Goal: Task Accomplishment & Management: Complete application form

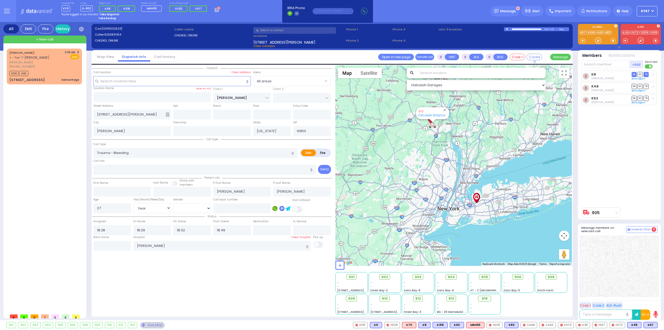
select select "Year"
select select "[DEMOGRAPHIC_DATA]"
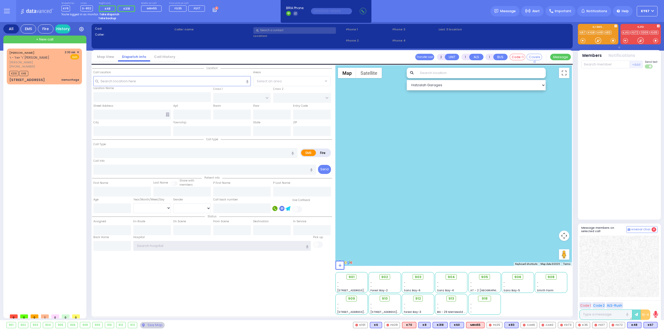
type input "Ky67"
click at [51, 188] on div "[PERSON_NAME] [PERSON_NAME] [PHONE_NUMBER] 2:30 AM ✕ K318 K48" at bounding box center [45, 180] width 77 height 262
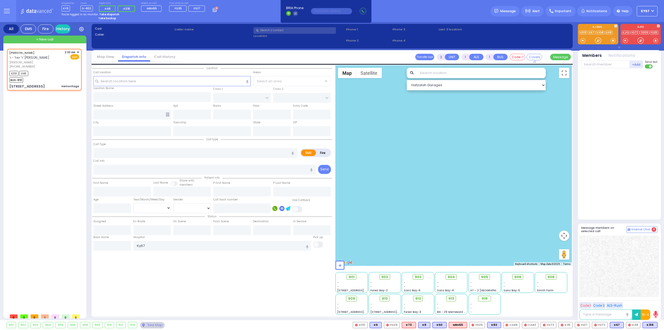
select select
type input "Hemorrhage"
radio input "true"
type input "SHMIEL"
type input "[PERSON_NAME]"
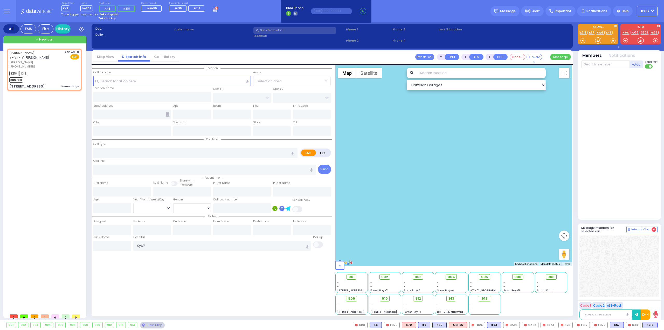
select select
type input "02:30"
select select "Hatzalah Garages"
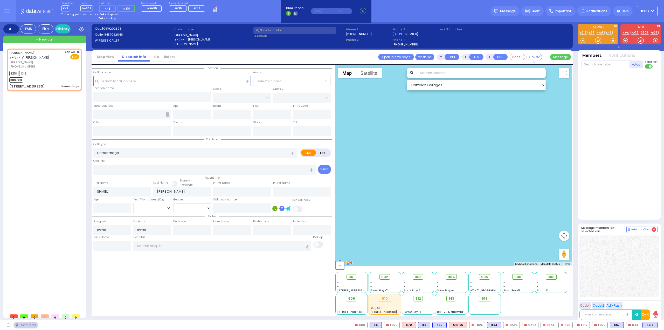
type input "CHUST RD"
type input "[GEOGRAPHIC_DATA]"
type input "[STREET_ADDRESS]"
type input "406"
type input "[PERSON_NAME]"
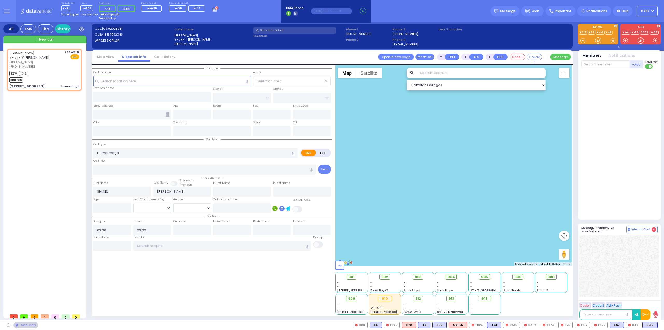
type input "[US_STATE]"
type input "10930"
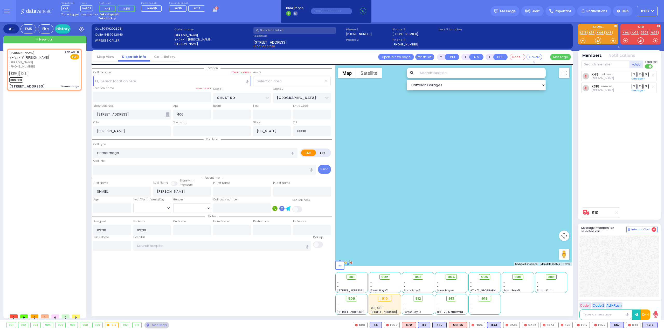
select select "VYOEL MOSHE"
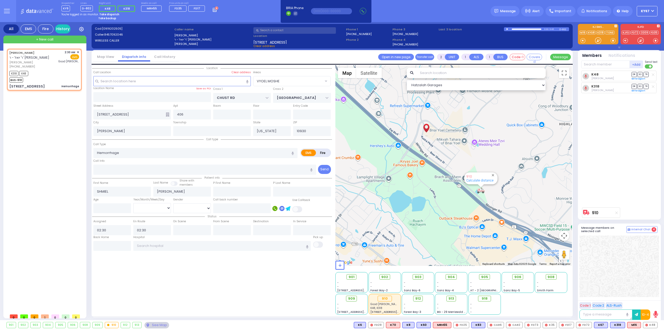
select select
radio input "true"
select select
type input "[GEOGRAPHIC_DATA]"
select select "Hatzalah Garages"
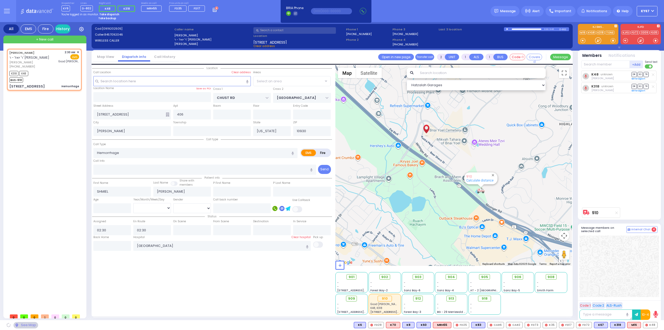
select select "VYOEL MOSHE"
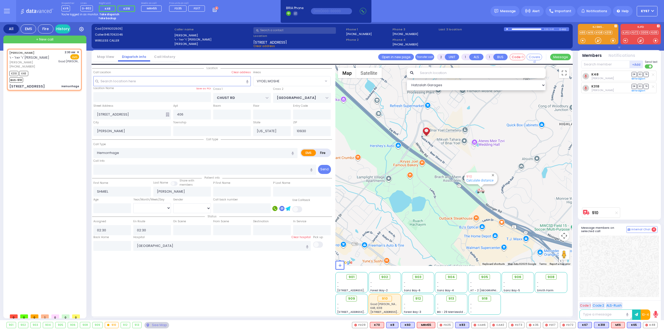
click at [106, 14] on strong "Take dispatch" at bounding box center [109, 14] width 20 height 4
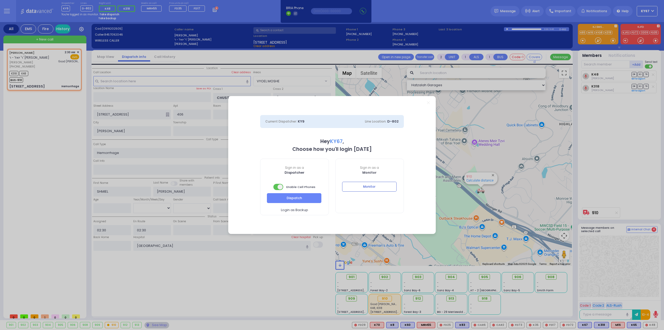
select select "9"
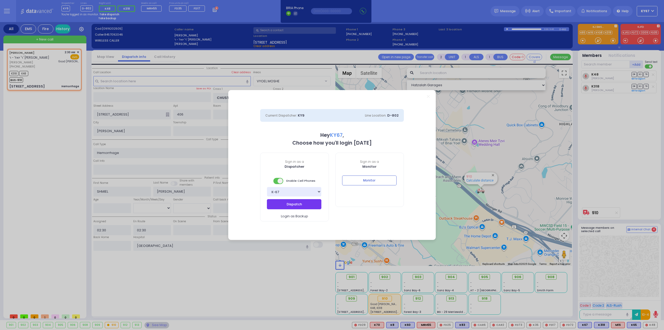
click at [283, 203] on button "Dispatch" at bounding box center [294, 204] width 54 height 10
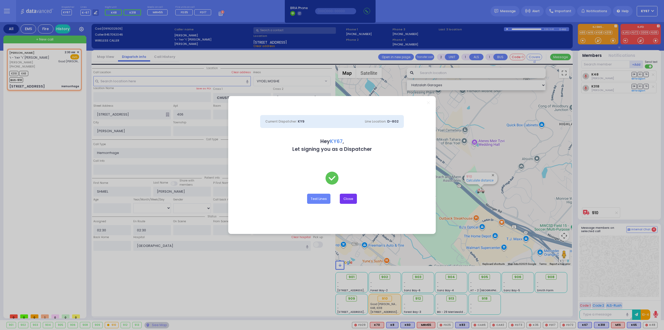
click at [348, 197] on button "Close" at bounding box center [348, 199] width 17 height 10
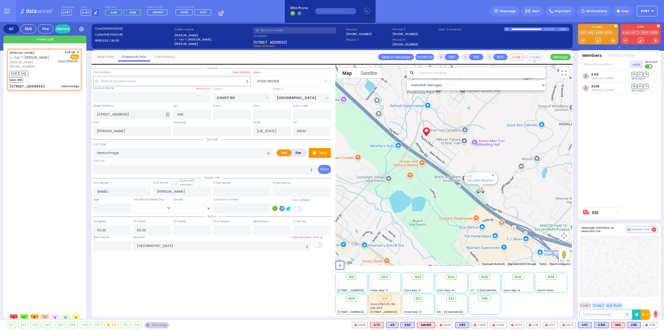
click at [222, 15] on rect at bounding box center [222, 15] width 1 height 1
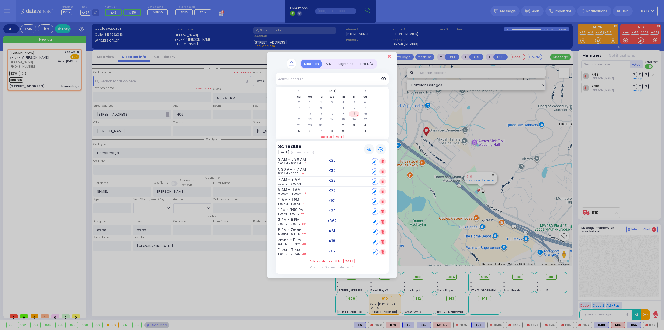
click at [388, 57] on icon "Close" at bounding box center [389, 56] width 3 height 5
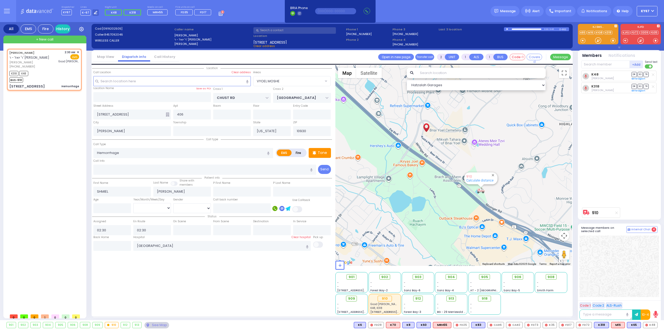
click at [73, 136] on div "[PERSON_NAME] [PERSON_NAME] [PHONE_NUMBER] 2:30 AM ✕ K318 K48 BUS-910" at bounding box center [45, 180] width 77 height 262
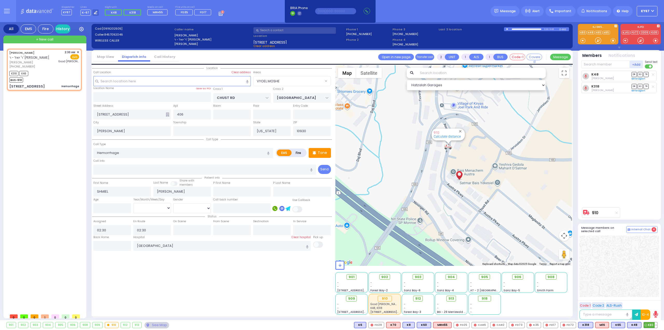
click at [650, 325] on span "K83" at bounding box center [650, 325] width 13 height 6
select select
radio input "true"
select select
select select "Hatzalah Garages"
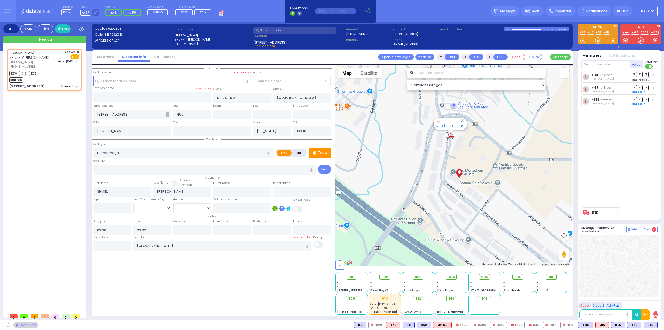
select select "VYOEL MOSHE"
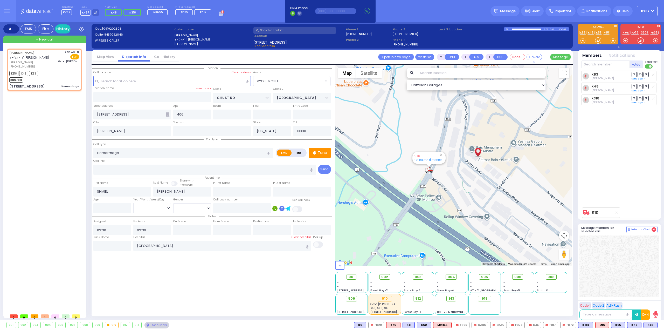
type input "6"
select select
radio input "true"
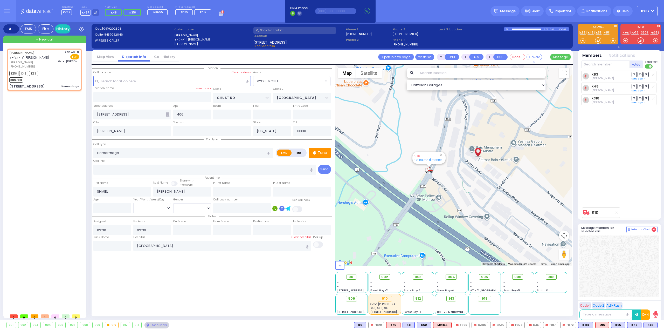
type input "Unknown"
select select "Year"
select select "Hatzalah Garages"
select select "VYOEL MOSHE"
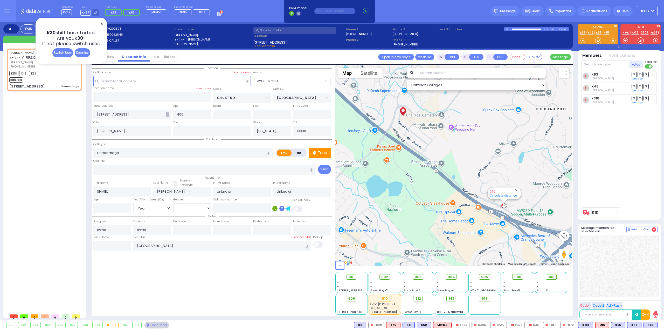
select select
radio input "true"
select select "Year"
type input "02:32"
type input "02:59"
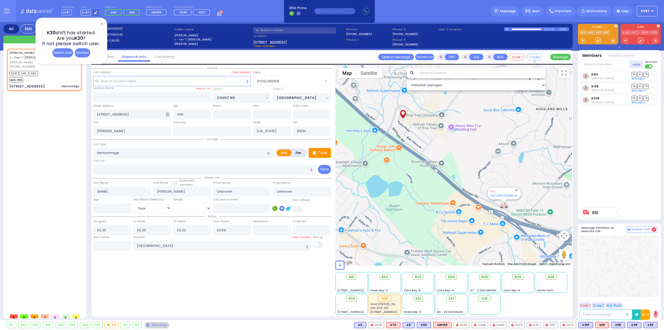
select select "Hatzalah Garages"
select select
radio input "true"
select select "Year"
select select "Hatzalah Garages"
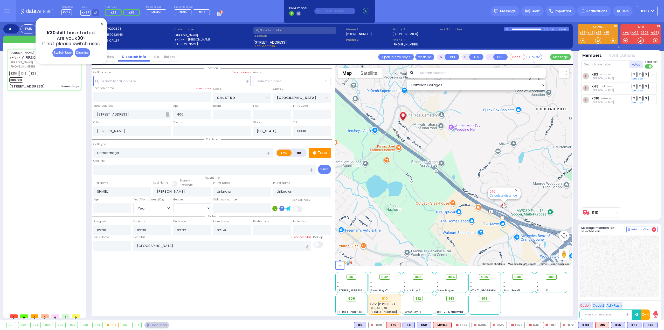
select select "VYOEL MOSHE"
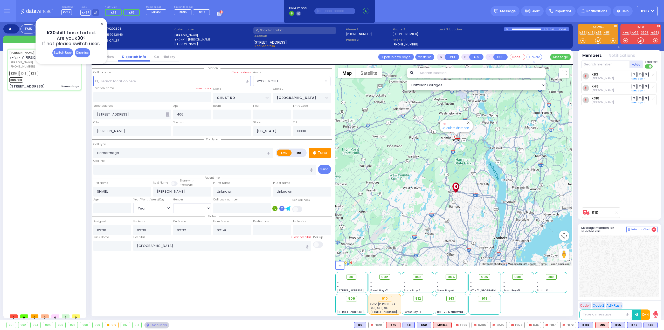
select select
radio input "true"
type input "[PERSON_NAME]"
type input "20"
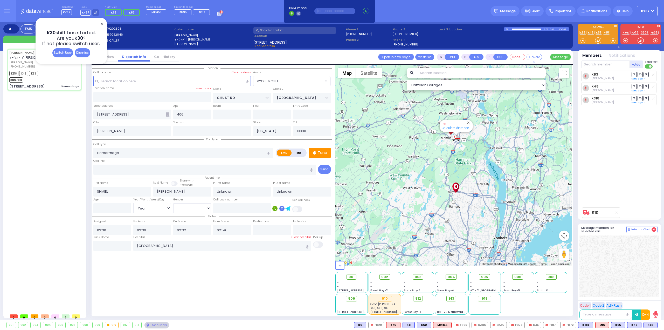
select select "Year"
select select "[DEMOGRAPHIC_DATA]"
select select "Hatzalah Garages"
select select "VYOEL MOSHE"
select select
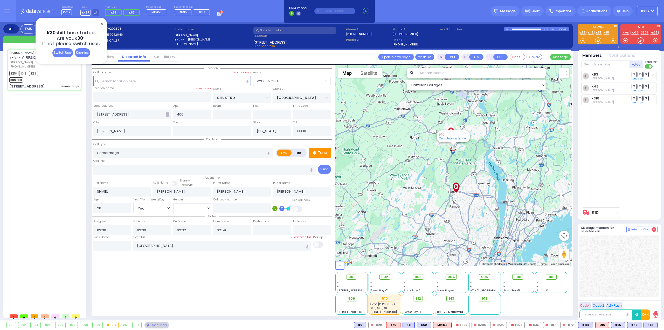
radio input "true"
select select "Year"
select select "[DEMOGRAPHIC_DATA]"
select select "Hatzalah Garages"
select select "VYOEL MOSHE"
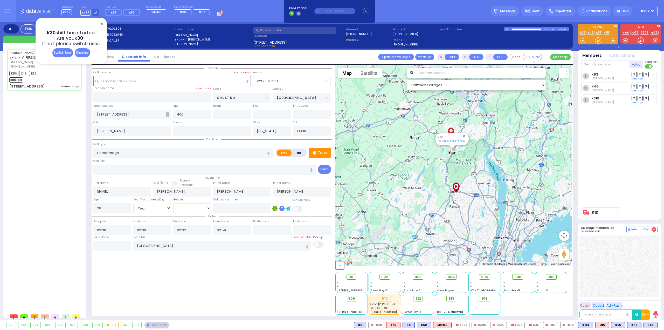
select select
radio input "true"
select select "Year"
select select "[DEMOGRAPHIC_DATA]"
select select "Hatzalah Garages"
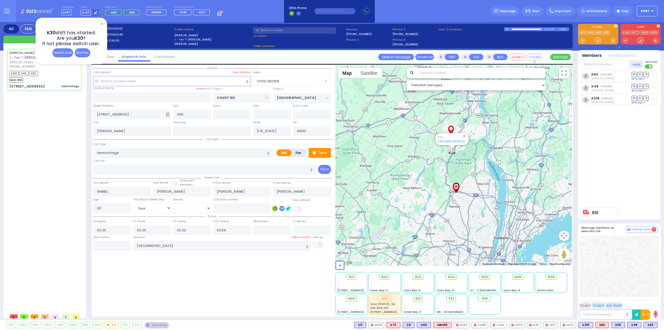
select select "VYOEL MOSHE"
select select
radio input "true"
select select "Year"
select select "[DEMOGRAPHIC_DATA]"
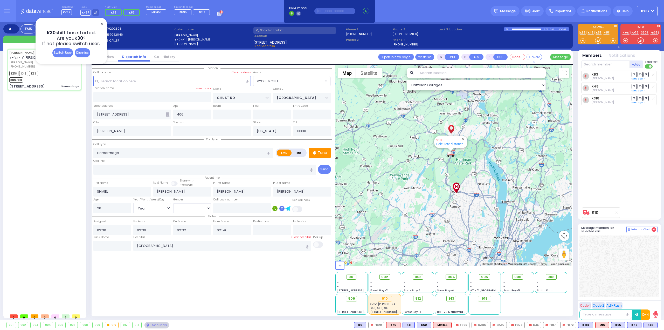
select select "Hatzalah Garages"
select select "VYOEL MOSHE"
select select
radio input "true"
select select "Year"
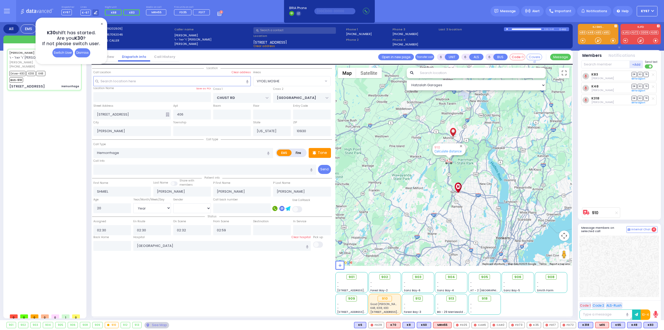
select select "[DEMOGRAPHIC_DATA]"
select select "Hatzalah Garages"
select select "VYOEL MOSHE"
select select
radio input "true"
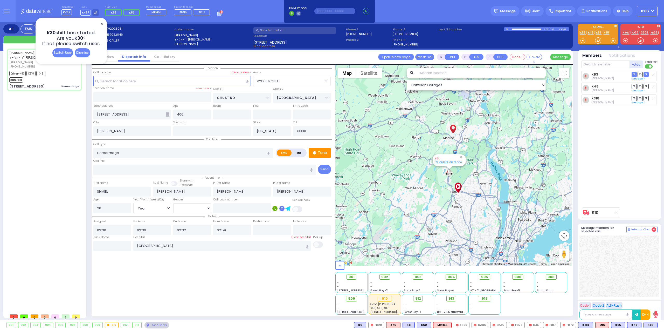
select select "Year"
select select "[DEMOGRAPHIC_DATA]"
select select "Hatzalah Garages"
select select "VYOEL MOSHE"
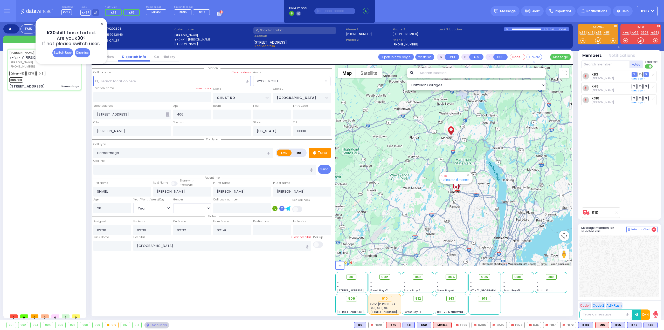
select select
radio input "true"
select select "Year"
select select "[DEMOGRAPHIC_DATA]"
select select "Hatzalah Garages"
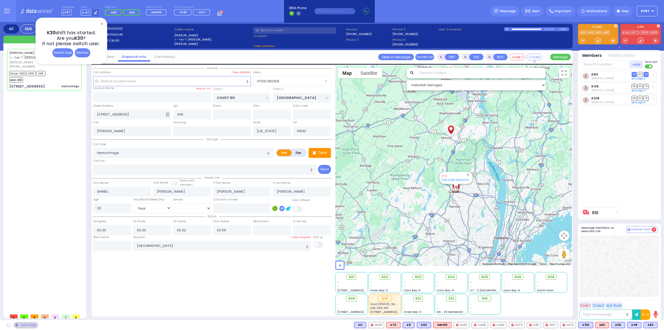
select select "VYOEL MOSHE"
select select
radio input "true"
select select "Year"
select select "[DEMOGRAPHIC_DATA]"
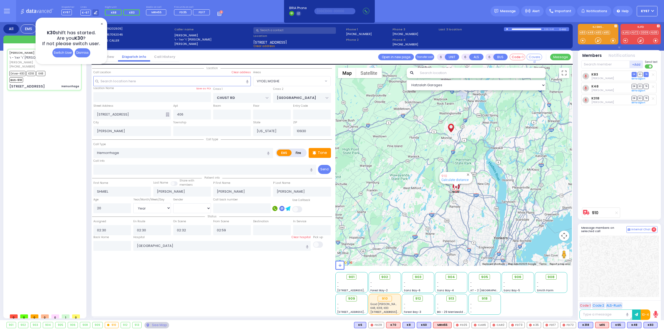
select select "Hatzalah Garages"
select select "VYOEL MOSHE"
select select
radio input "true"
select select "Year"
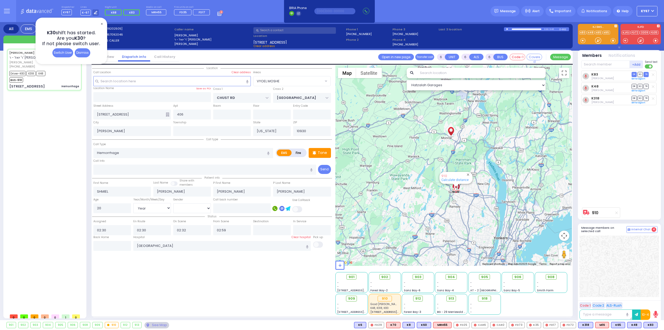
select select "[DEMOGRAPHIC_DATA]"
select select "Hatzalah Garages"
select select "VYOEL MOSHE"
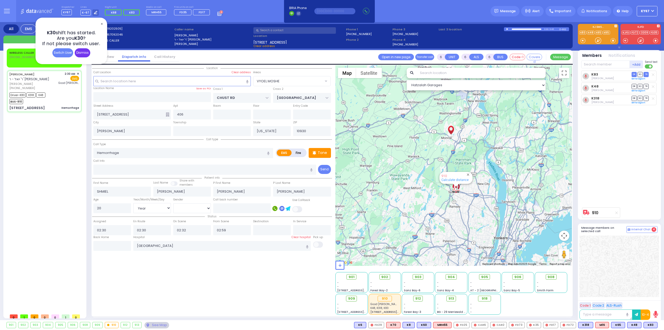
click at [82, 53] on div "Dismiss" at bounding box center [83, 52] width 16 height 9
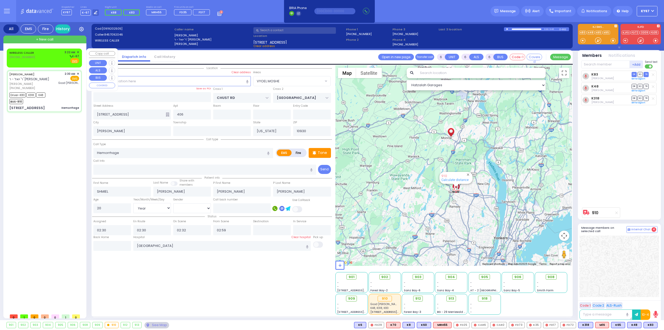
click at [79, 52] on span "✕" at bounding box center [78, 52] width 2 height 4
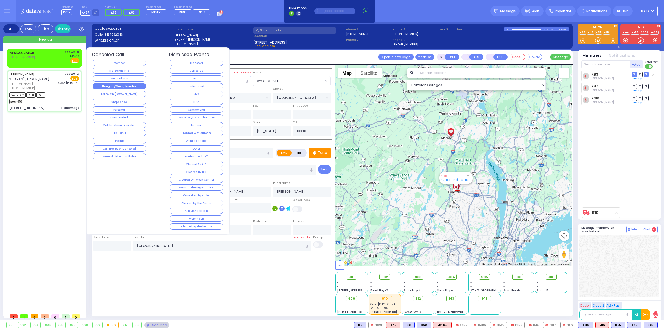
click at [125, 84] on button "Hang up/Wrong Number" at bounding box center [119, 86] width 53 height 6
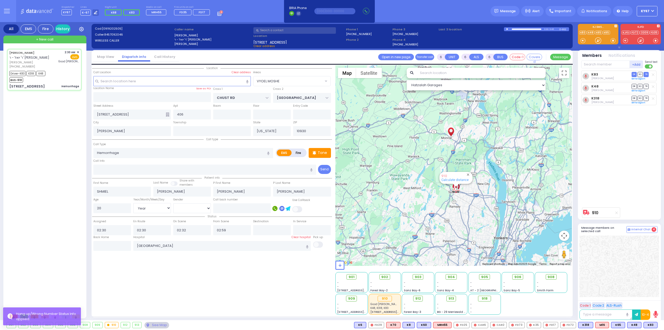
click at [65, 128] on div "[PERSON_NAME] [PERSON_NAME] [PHONE_NUMBER] 2:30 AM ✕ Driver-K83 K318" at bounding box center [45, 180] width 77 height 262
select select
radio input "true"
select select "Year"
select select "[DEMOGRAPHIC_DATA]"
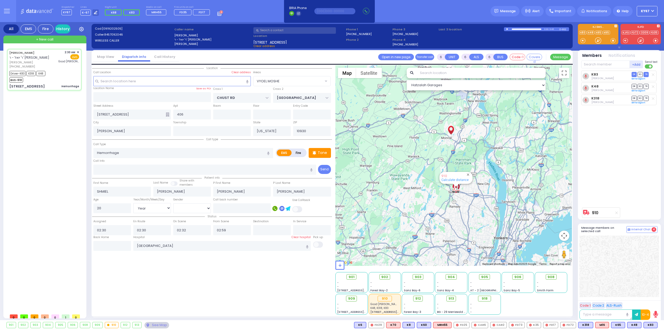
select select "Hatzalah Garages"
select select "VYOEL MOSHE"
select select
radio input "true"
select select "Year"
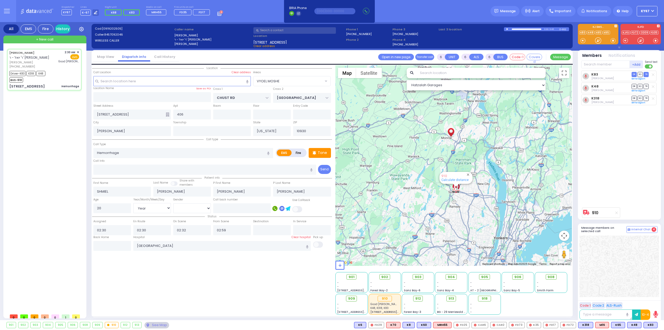
select select "[DEMOGRAPHIC_DATA]"
type input "03:20"
type input "03:25"
select select "Hatzalah Garages"
select select "VYOEL MOSHE"
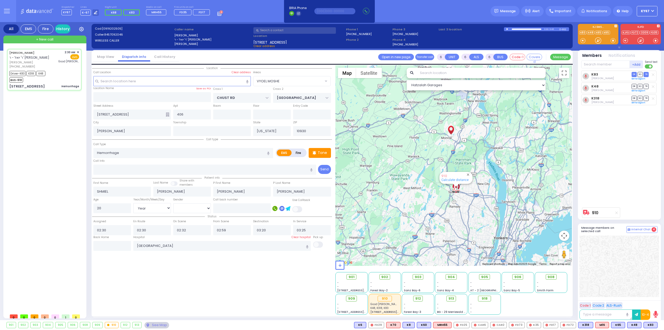
select select
radio input "true"
select select "Year"
select select "[DEMOGRAPHIC_DATA]"
select select "Hatzalah Garages"
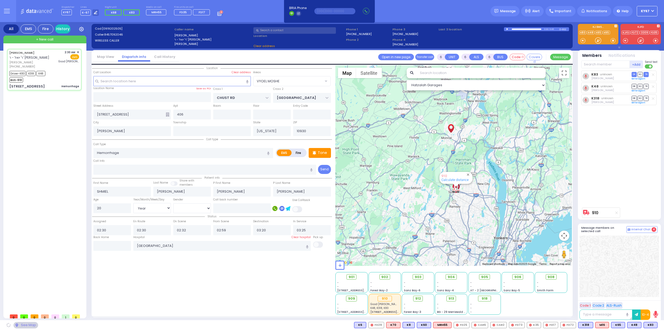
select select "VYOEL MOSHE"
select select
radio input "true"
select select "Year"
select select "[DEMOGRAPHIC_DATA]"
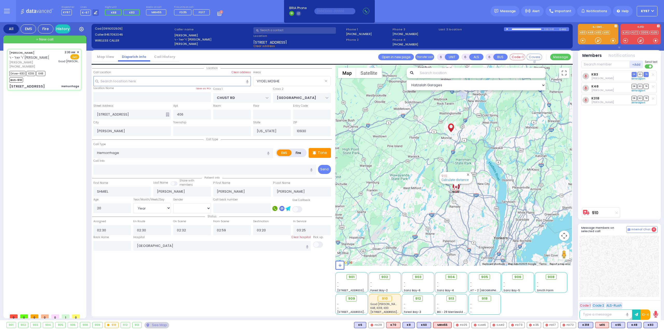
select select "Hatzalah Garages"
select select "VYOEL MOSHE"
select select
radio input "true"
select select "Year"
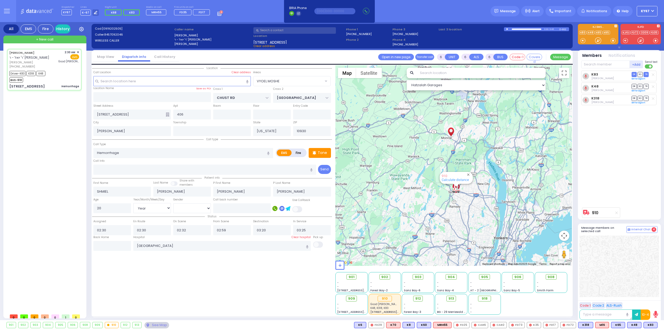
select select "[DEMOGRAPHIC_DATA]"
select select "Hatzalah Garages"
select select "VYOEL MOSHE"
select select "Year"
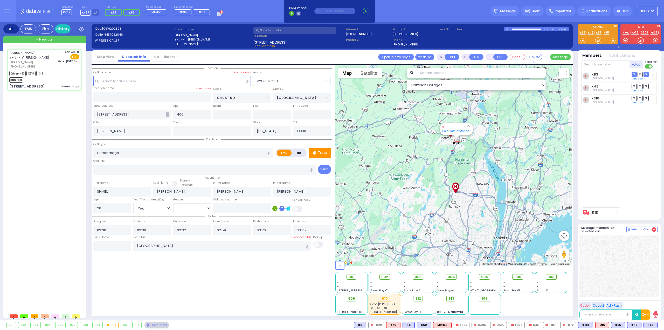
select select "[DEMOGRAPHIC_DATA]"
